Goal: Contribute content

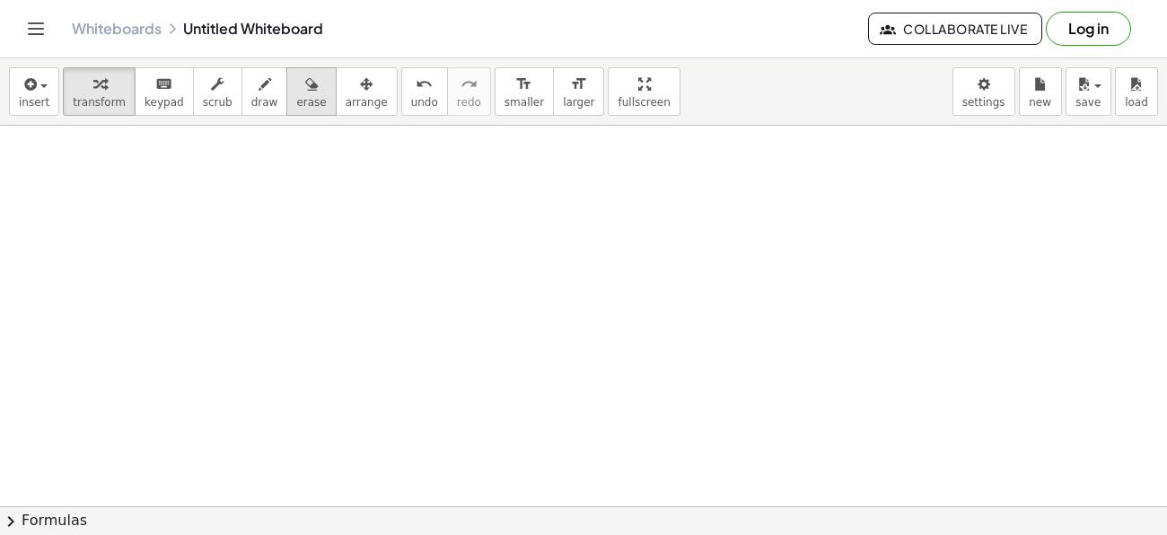
scroll to position [3, 0]
click at [355, 108] on button "arrange" at bounding box center [367, 91] width 62 height 48
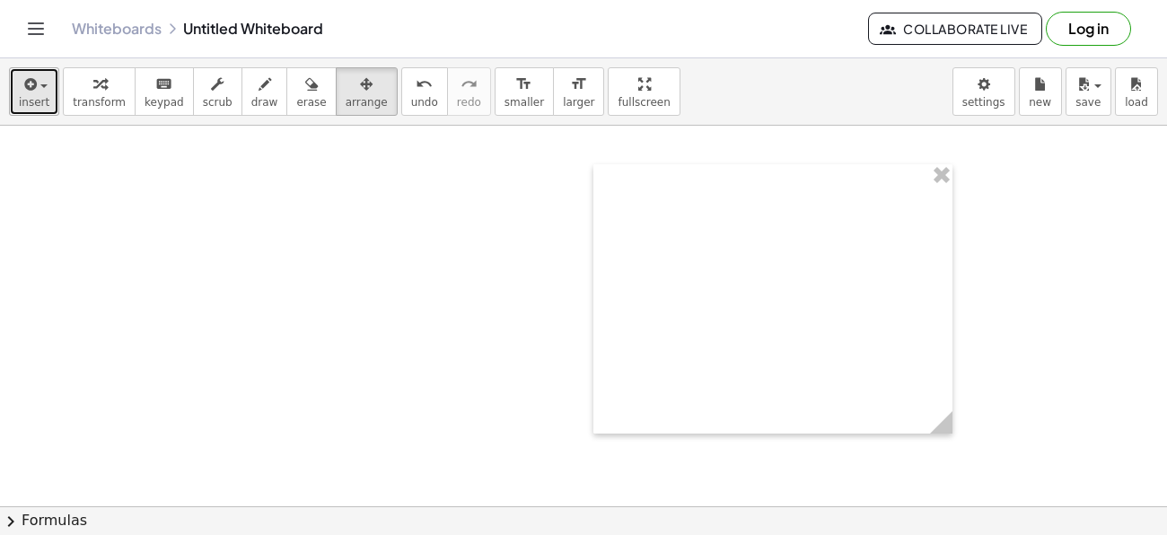
click at [19, 73] on div "button" at bounding box center [34, 84] width 31 height 22
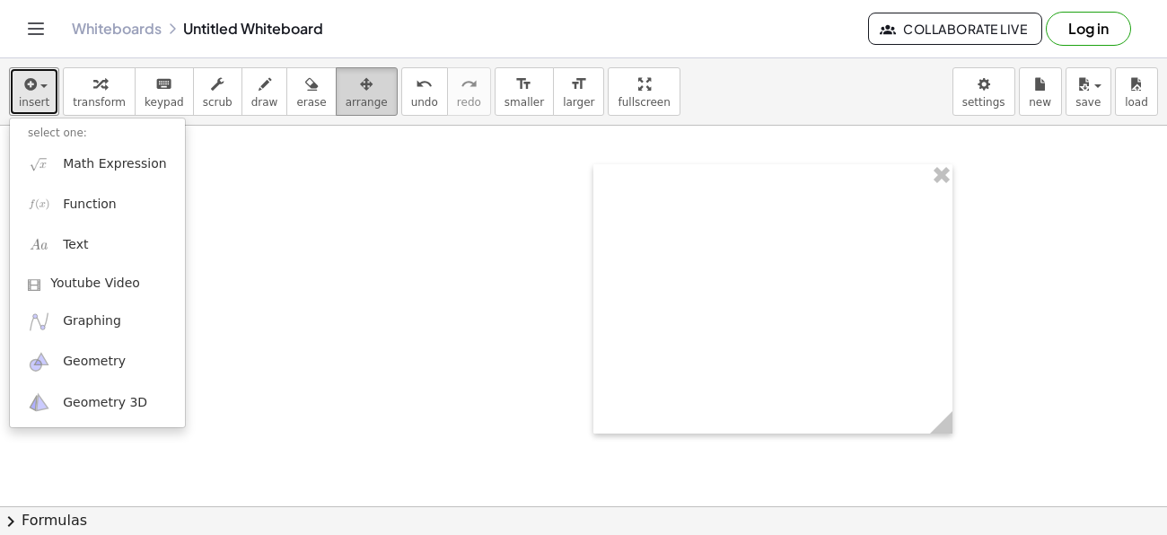
click at [346, 101] on span "arrange" at bounding box center [367, 102] width 42 height 13
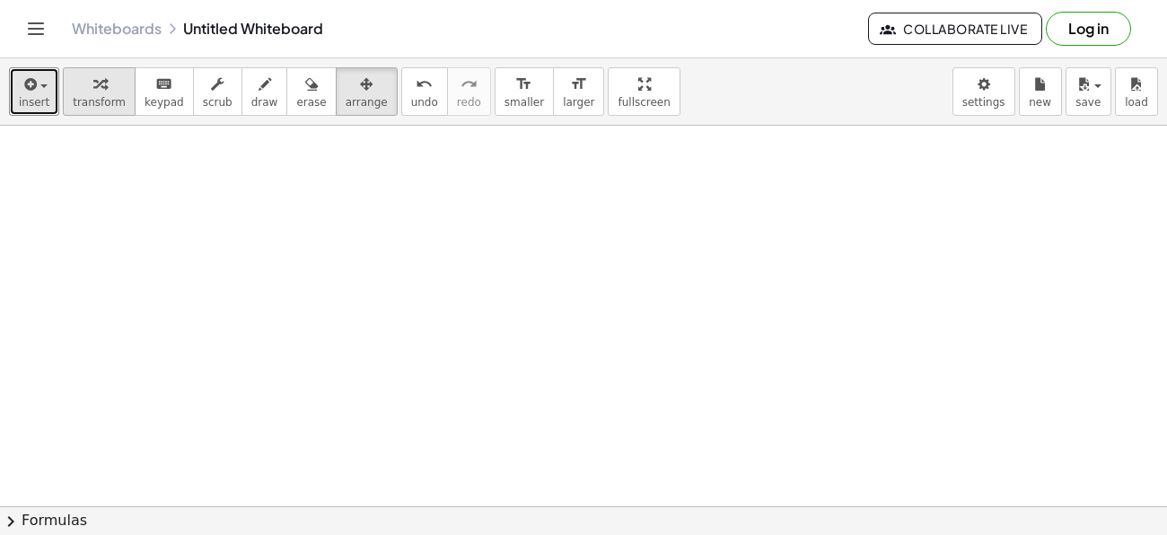
click at [105, 103] on span "transform" at bounding box center [99, 102] width 53 height 13
click at [46, 78] on button "insert" at bounding box center [34, 91] width 50 height 48
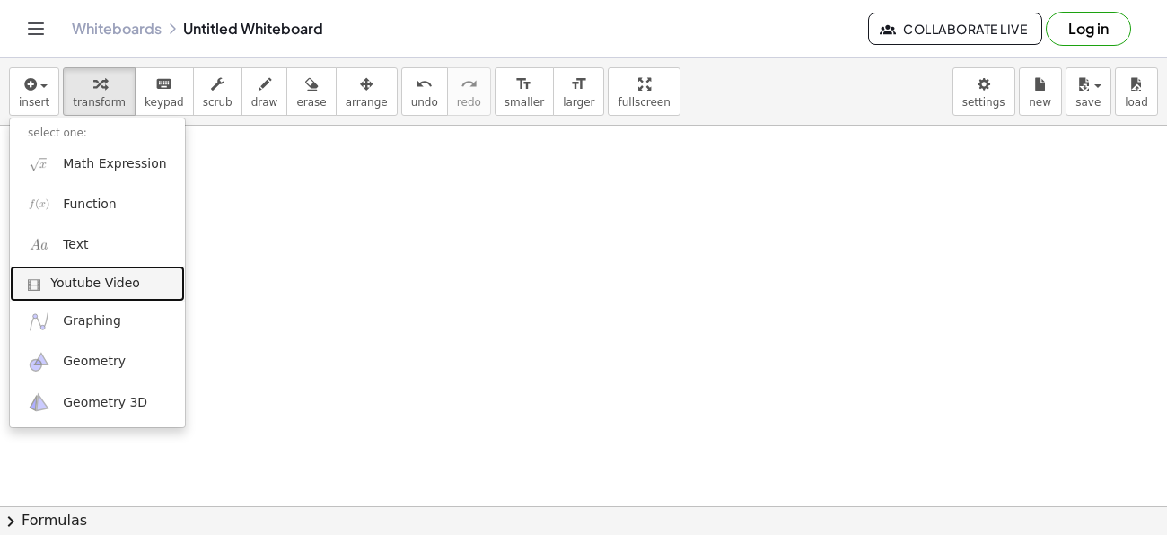
click at [87, 284] on span "Youtube Video" at bounding box center [95, 284] width 90 height 18
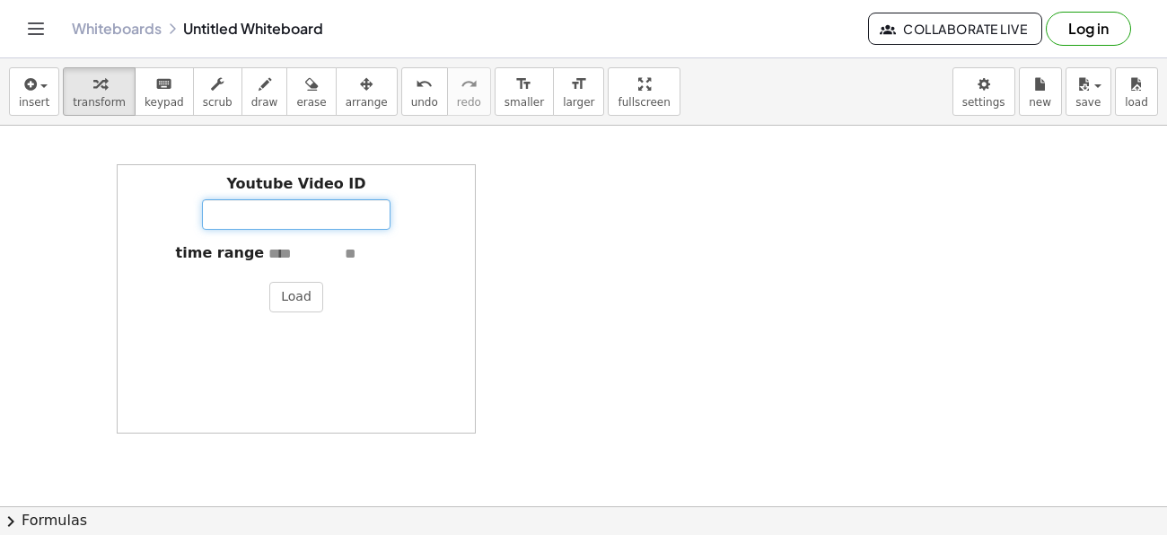
click at [232, 219] on input "Youtube Video ID" at bounding box center [296, 214] width 188 height 31
paste input "**********"
type input "**********"
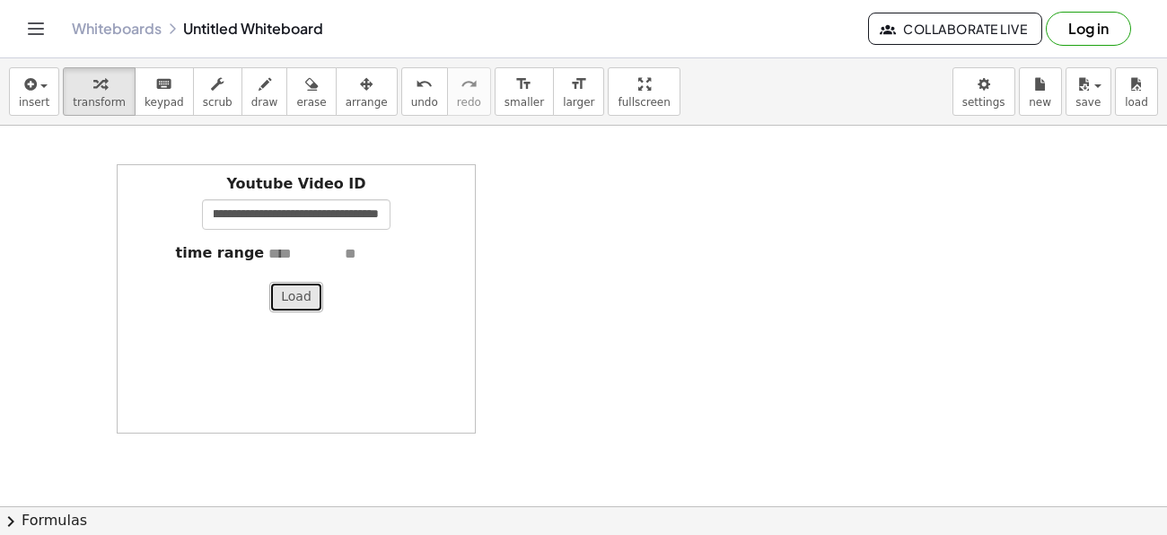
click at [301, 294] on button "Load" at bounding box center [296, 297] width 54 height 31
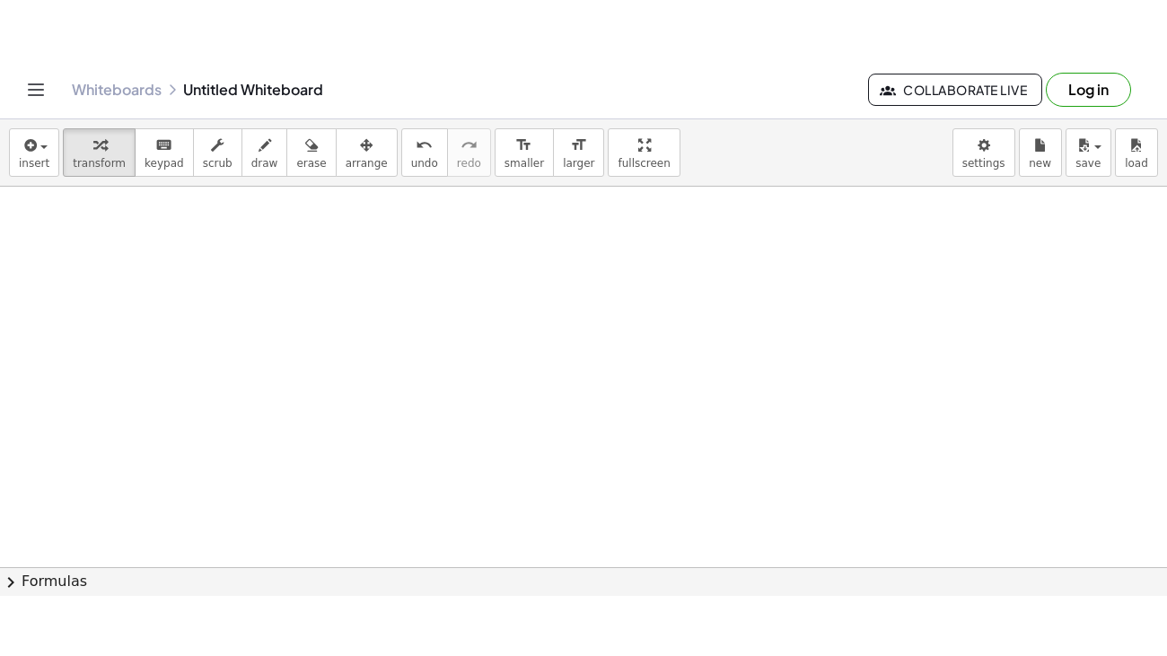
scroll to position [0, 0]
